Goal: Information Seeking & Learning: Learn about a topic

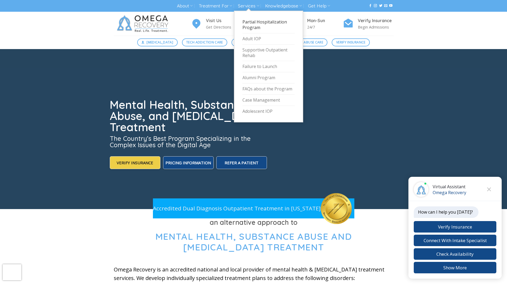
click at [249, 23] on link "Partial Hospitalization Program" at bounding box center [268, 25] width 52 height 17
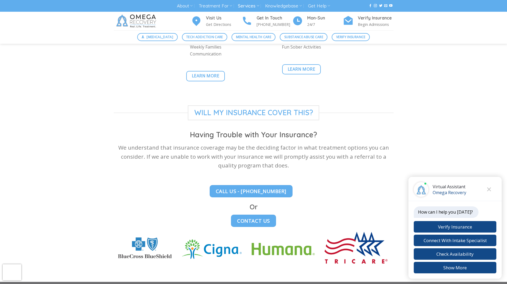
scroll to position [1469, 0]
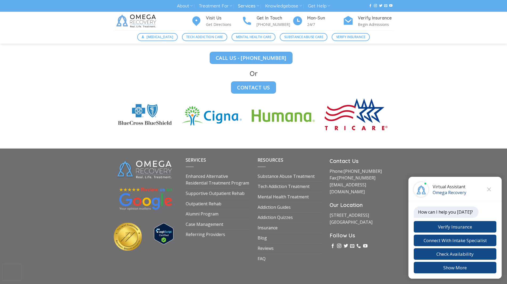
click at [274, 223] on link "Insurance" at bounding box center [268, 228] width 20 height 10
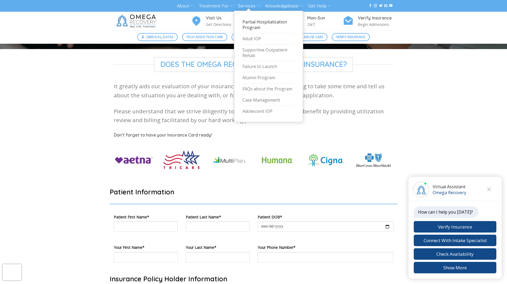
click at [257, 24] on link "Partial Hospitalization Program" at bounding box center [268, 25] width 52 height 17
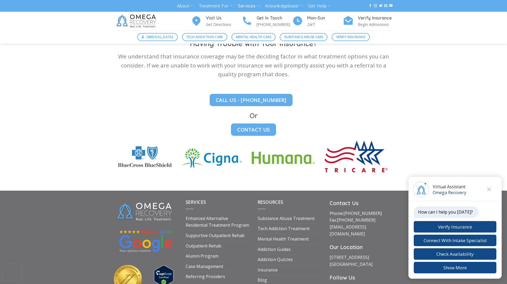
scroll to position [1469, 0]
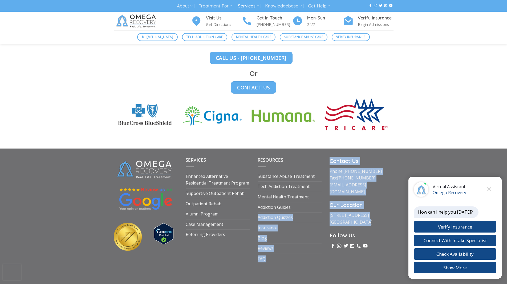
drag, startPoint x: 323, startPoint y: 188, endPoint x: 384, endPoint y: 199, distance: 61.7
click at [384, 199] on div "Services Enhanced Alternative Residential Treatment Program Supportive Outpatie…" at bounding box center [254, 220] width 288 height 127
click at [376, 212] on p "1710 Evergreen Ave Suite B Austin, TX 78704" at bounding box center [361, 219] width 64 height 14
click at [364, 212] on p "1710 Evergreen Ave Suite B Austin, TX 78704" at bounding box center [361, 219] width 64 height 14
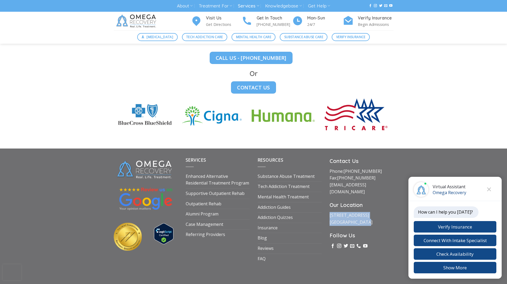
drag, startPoint x: 361, startPoint y: 198, endPoint x: 328, endPoint y: 190, distance: 34.4
click at [328, 190] on div "Contact Us Phone: (512) 601-5407 Fax: (855) 747-7980 intake@omegarecovery.org O…" at bounding box center [361, 210] width 72 height 107
copy link "1710 Evergreen Ave Suite B Austin, TX 78704"
drag, startPoint x: 377, startPoint y: 153, endPoint x: 345, endPoint y: 155, distance: 32.8
click at [345, 168] on p "Phone: (512) 601-5407 Fax: (855) 747-7980 intake@omegarecovery.org" at bounding box center [361, 181] width 64 height 27
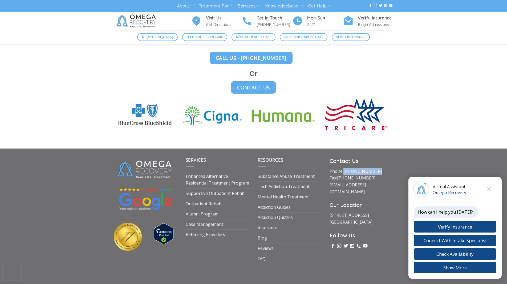
copy link "[PHONE_NUMBER]"
click at [62, 66] on div "Will my insurance cover this? Having Trouble with Your Insurance? We understand…" at bounding box center [253, 56] width 507 height 168
click at [235, 188] on link "Supportive Outpatient Rehab" at bounding box center [215, 193] width 59 height 10
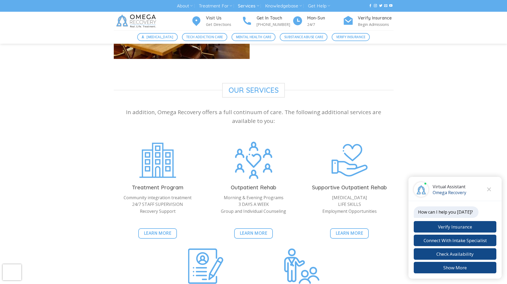
scroll to position [533, 0]
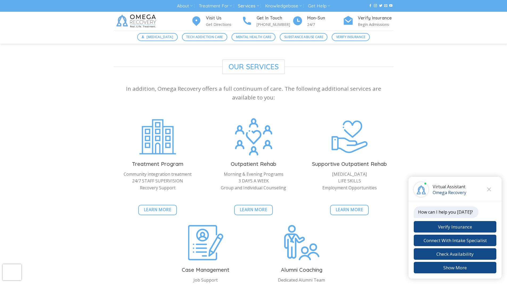
click at [126, 117] on div "Treatment Program Community integration treatment 24/7 STAFF SUPERVISION Recove…" at bounding box center [158, 166] width 88 height 98
click at [430, 87] on div "Our Services In addition, Omega Recovery offers a full continuum of care. The f…" at bounding box center [253, 197] width 507 height 276
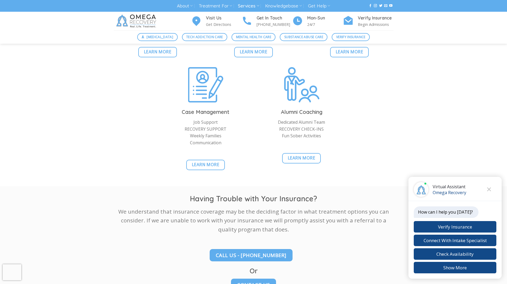
scroll to position [692, 0]
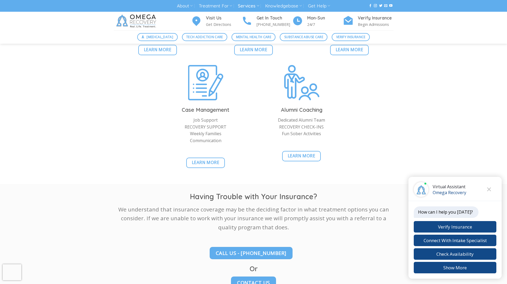
click at [373, 124] on div "Treatment Program Community integration treatment 24/7 STAFF SUPERVISION Recove…" at bounding box center [254, 66] width 288 height 219
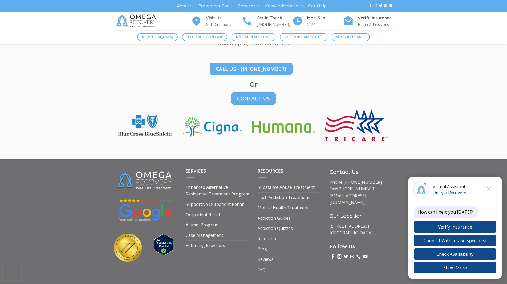
scroll to position [894, 0]
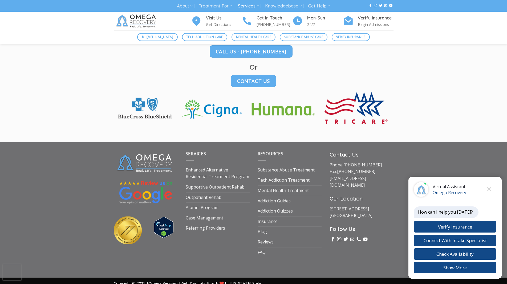
click at [492, 185] on button "Close chat" at bounding box center [489, 189] width 15 height 15
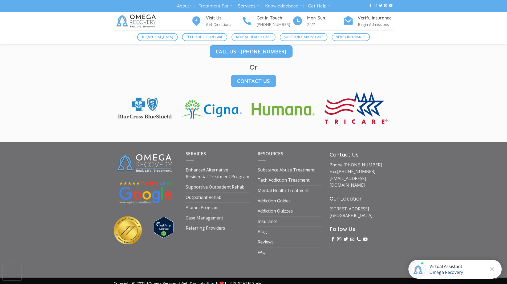
click at [472, 164] on div "Services Enhanced Alternative Residential Treatment Program Supportive Outpatie…" at bounding box center [253, 209] width 507 height 135
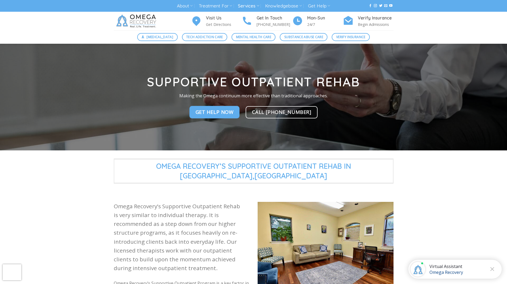
scroll to position [0, 0]
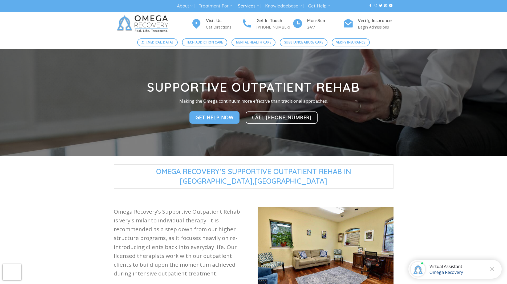
click at [144, 208] on p "Omega Recovery’s Supportive Outpatient Rehab is very similar to individual ther…" at bounding box center [182, 242] width 136 height 71
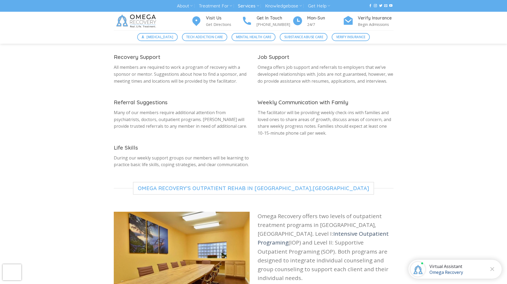
scroll to position [266, 0]
click at [414, 157] on div "Omega Recovery’s Supportive Outpatient Rehab in Austin,TX Omega Recovery’s Supp…" at bounding box center [253, 103] width 507 height 413
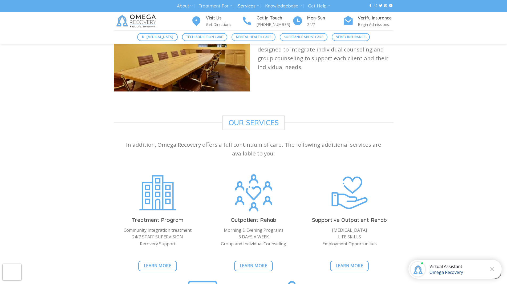
scroll to position [479, 0]
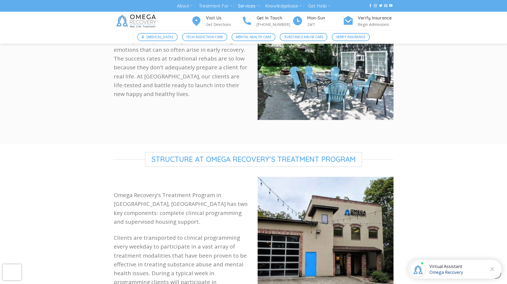
scroll to position [266, 0]
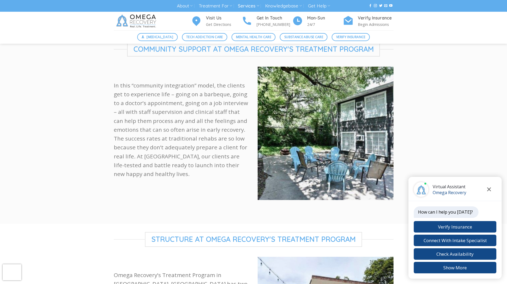
click at [489, 188] on icon "Close chat" at bounding box center [489, 189] width 4 height 4
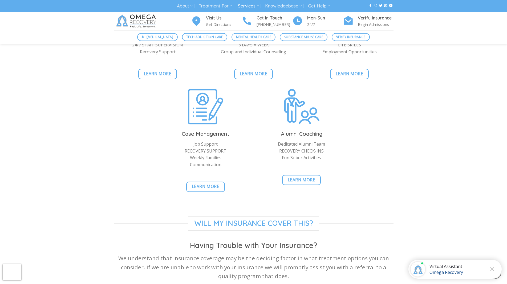
scroll to position [1225, 0]
click at [378, 147] on div "Treatment Program Community integration treatment 24/7 STAFF SUPERVISION Recove…" at bounding box center [254, 90] width 288 height 219
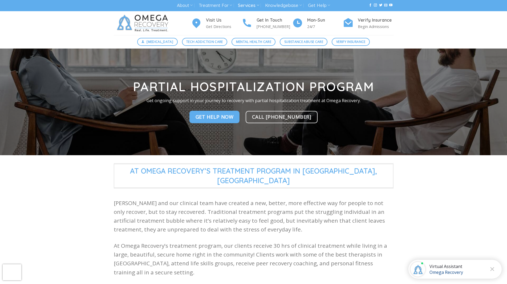
scroll to position [0, 0]
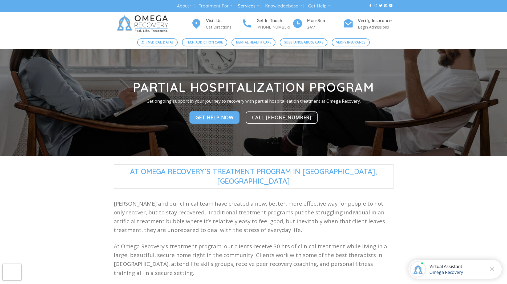
click at [408, 199] on div "At Omega Recovery’s Treatment Program in [GEOGRAPHIC_DATA],[GEOGRAPHIC_DATA] [P…" at bounding box center [253, 228] width 507 height 129
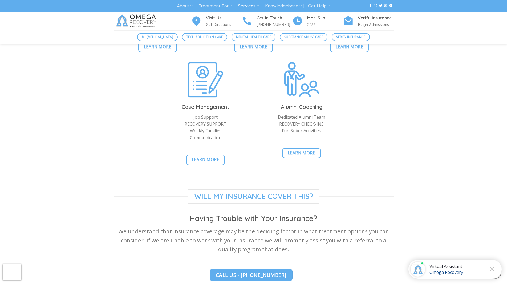
scroll to position [1438, 0]
